Goal: Navigation & Orientation: Find specific page/section

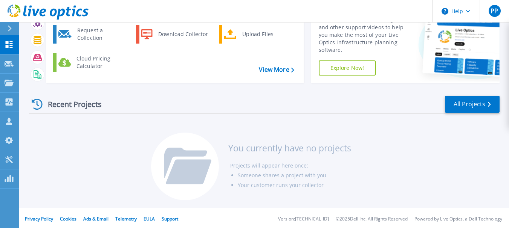
scroll to position [46, 0]
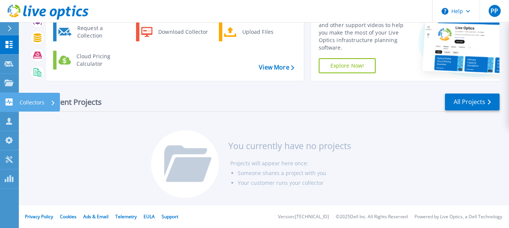
click at [53, 101] on icon at bounding box center [53, 103] width 3 height 5
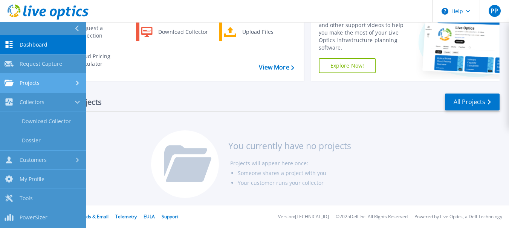
click at [79, 83] on icon at bounding box center [77, 83] width 3 height 5
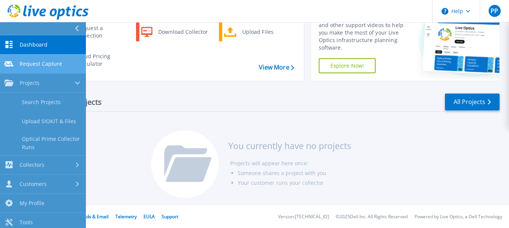
click at [56, 61] on span "Request Capture" at bounding box center [41, 64] width 43 height 7
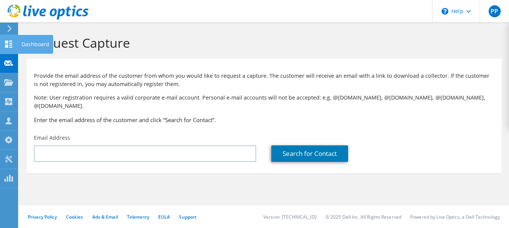
click at [9, 41] on use at bounding box center [8, 44] width 7 height 7
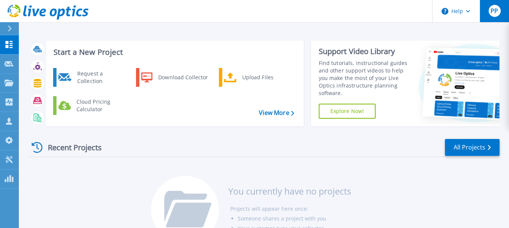
click at [497, 8] on span "PP" at bounding box center [494, 11] width 8 height 6
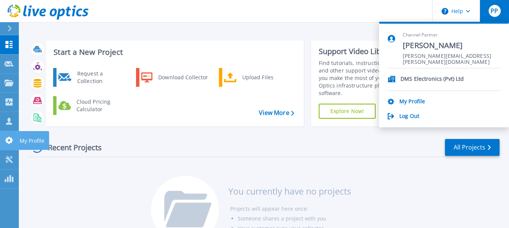
click at [17, 139] on link "My Profile My Profile" at bounding box center [9, 140] width 19 height 19
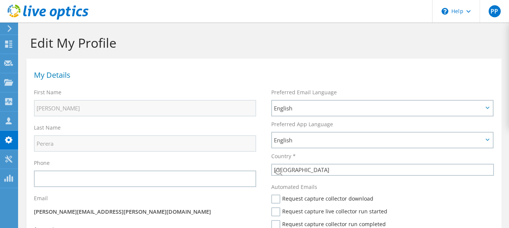
select select "126"
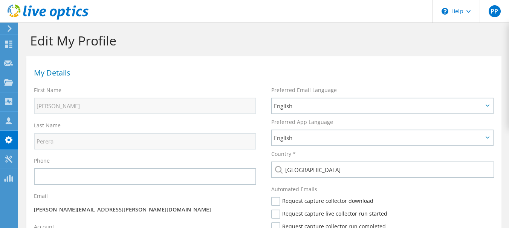
scroll to position [38, 0]
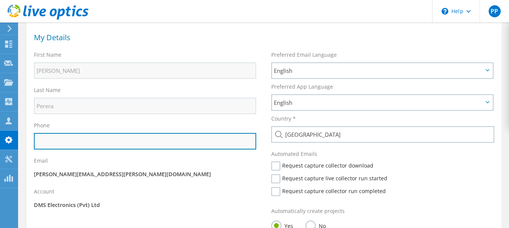
click at [106, 145] on input "text" at bounding box center [145, 141] width 222 height 17
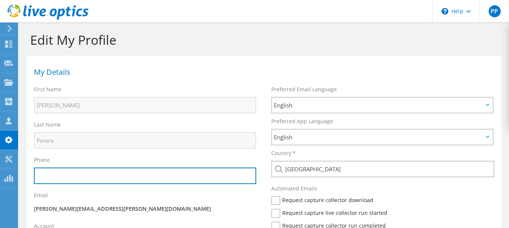
scroll to position [0, 0]
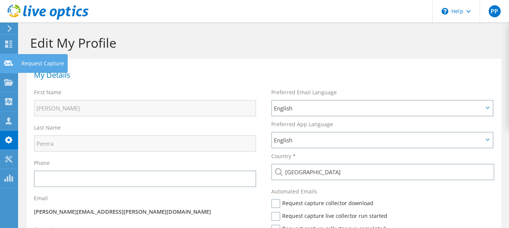
click at [8, 61] on use at bounding box center [8, 63] width 9 height 6
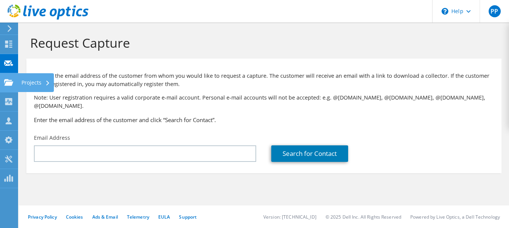
click at [44, 81] on div "Projects" at bounding box center [36, 82] width 36 height 19
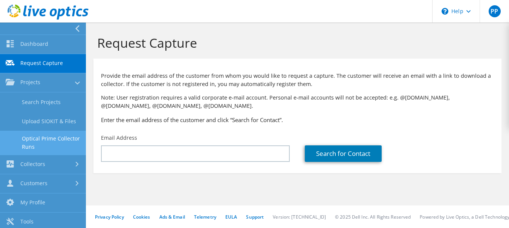
click at [56, 153] on link "Optical Prime Collector Runs" at bounding box center [43, 143] width 86 height 24
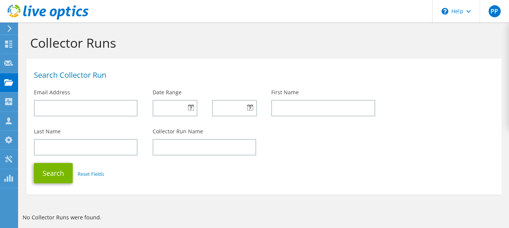
click at [11, 26] on icon at bounding box center [10, 28] width 6 height 7
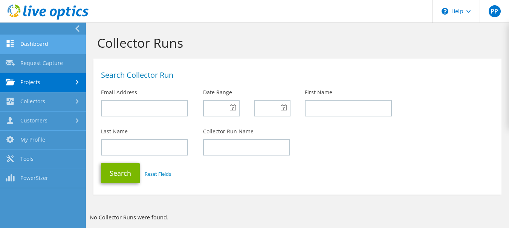
click at [35, 46] on link "Dashboard" at bounding box center [43, 44] width 86 height 19
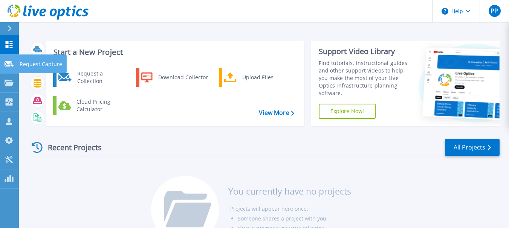
click at [5, 59] on link "Request Capture Request Capture" at bounding box center [9, 64] width 19 height 19
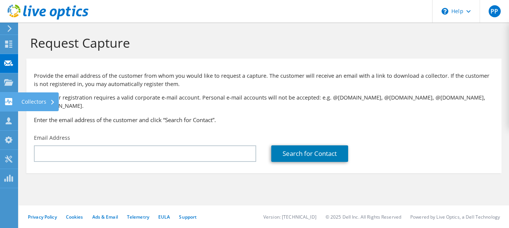
click at [52, 101] on use at bounding box center [52, 102] width 3 height 5
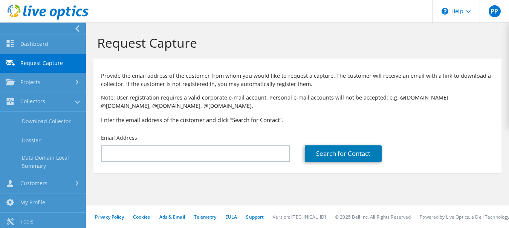
click at [77, 27] on use at bounding box center [77, 28] width 4 height 7
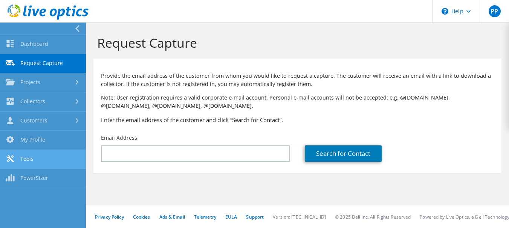
click at [25, 160] on link "Tools" at bounding box center [43, 159] width 86 height 19
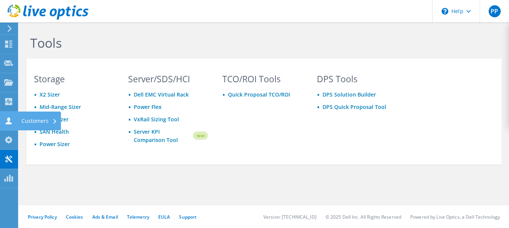
click at [39, 117] on div "Customers" at bounding box center [39, 121] width 43 height 19
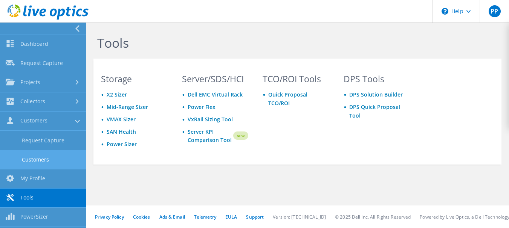
click at [46, 161] on link "Customers" at bounding box center [43, 159] width 86 height 19
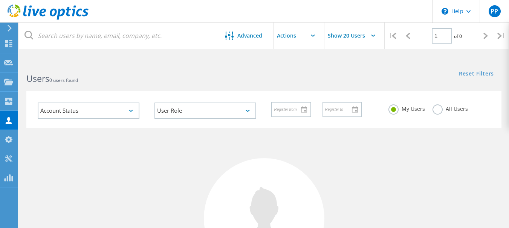
click at [312, 36] on icon at bounding box center [313, 36] width 4 height 2
click at [378, 35] on input "Show 20 Users" at bounding box center [361, 36] width 75 height 26
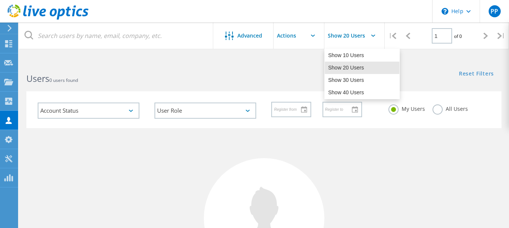
click at [70, 64] on div "Users 0 users found" at bounding box center [141, 72] width 245 height 20
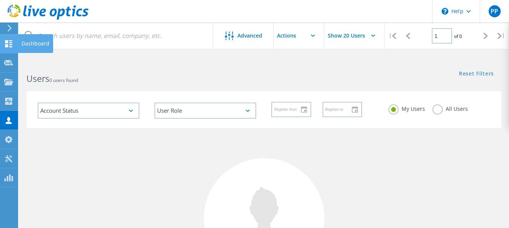
click at [13, 44] on icon at bounding box center [8, 43] width 9 height 7
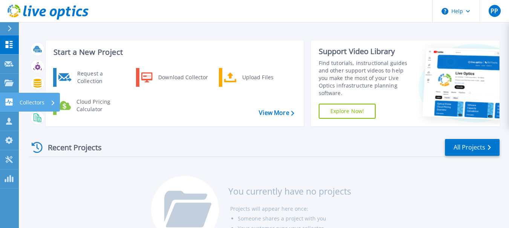
click at [49, 101] on div "Collectors" at bounding box center [38, 103] width 36 height 20
